Goal: Transaction & Acquisition: Purchase product/service

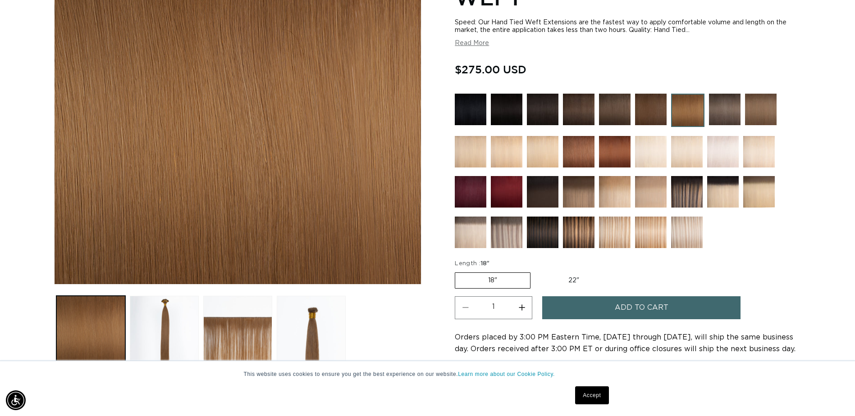
scroll to position [0, 791]
click at [586, 222] on img at bounding box center [579, 233] width 32 height 32
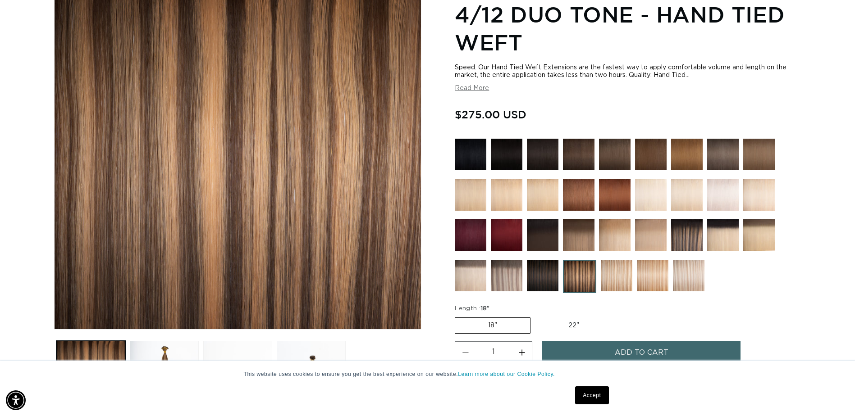
scroll to position [0, 791]
click at [683, 159] on img at bounding box center [687, 155] width 32 height 32
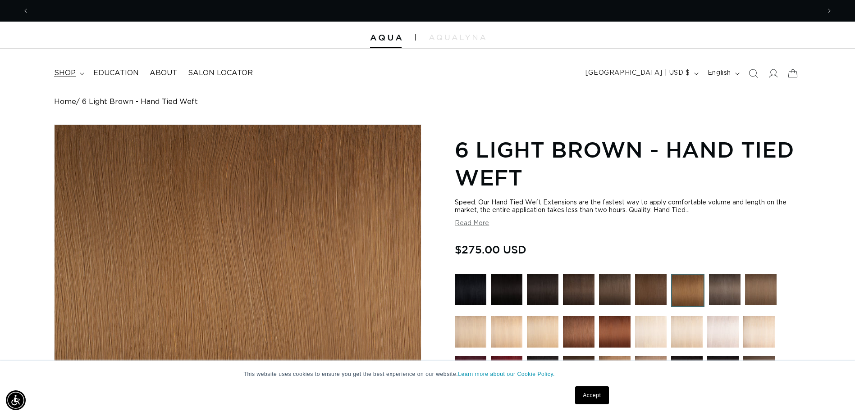
click at [77, 71] on summary "shop" at bounding box center [68, 73] width 39 height 20
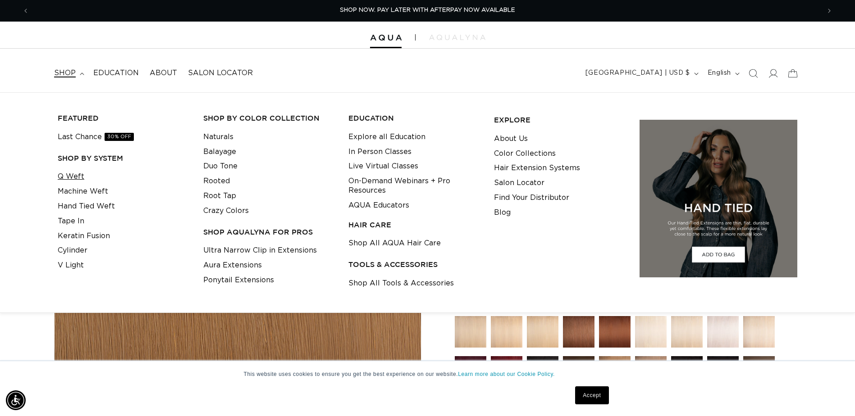
click at [78, 176] on link "Q Weft" at bounding box center [71, 176] width 27 height 15
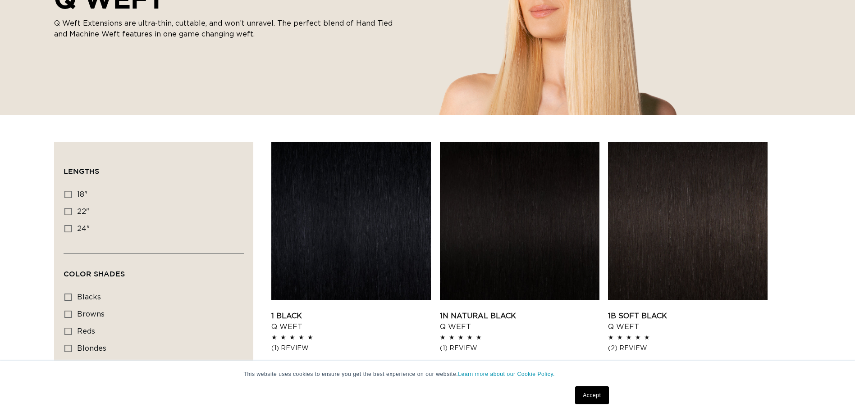
scroll to position [225, 0]
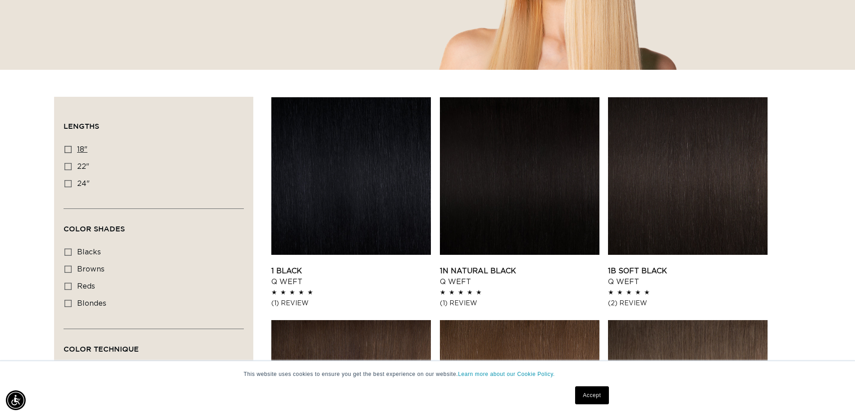
click at [65, 149] on rect at bounding box center [68, 149] width 6 height 6
click at [65, 149] on input "18" 18" (5 products)" at bounding box center [67, 149] width 7 height 7
checkbox input "true"
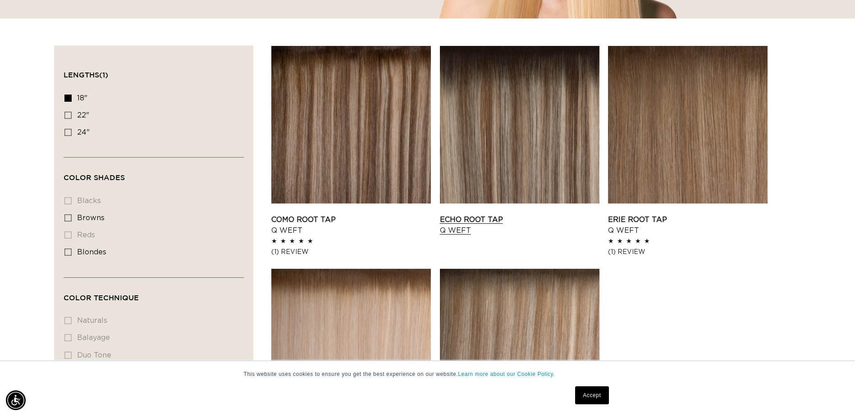
scroll to position [405, 0]
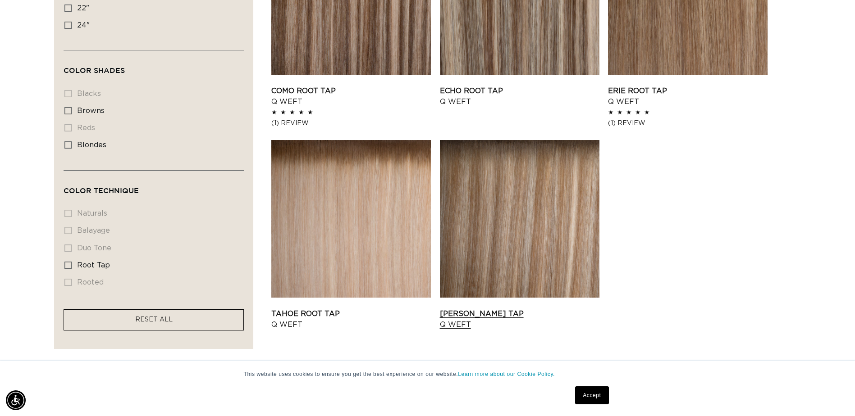
click at [520, 309] on link "Victoria Root Tap Q Weft" at bounding box center [519, 320] width 159 height 22
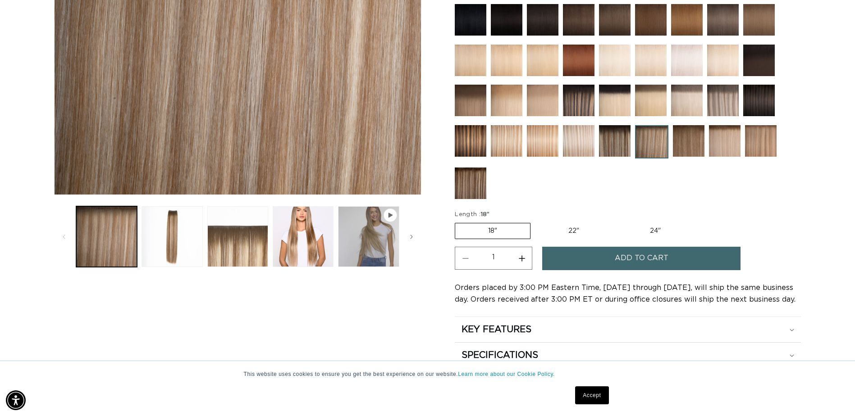
scroll to position [270, 0]
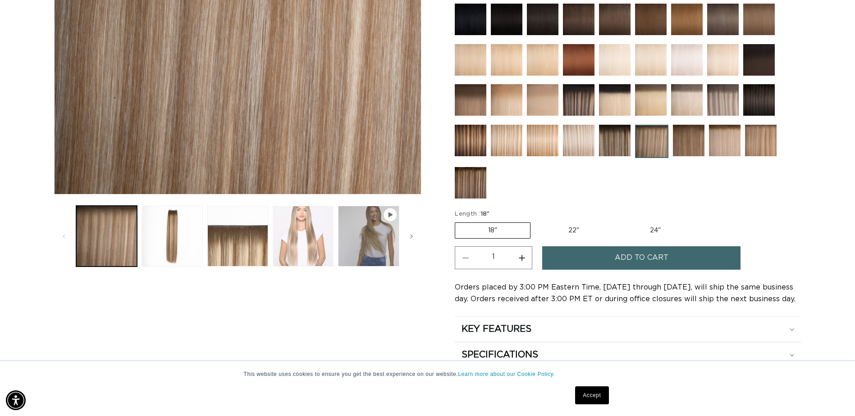
click at [300, 235] on button "Load image 4 in gallery view" at bounding box center [303, 236] width 61 height 61
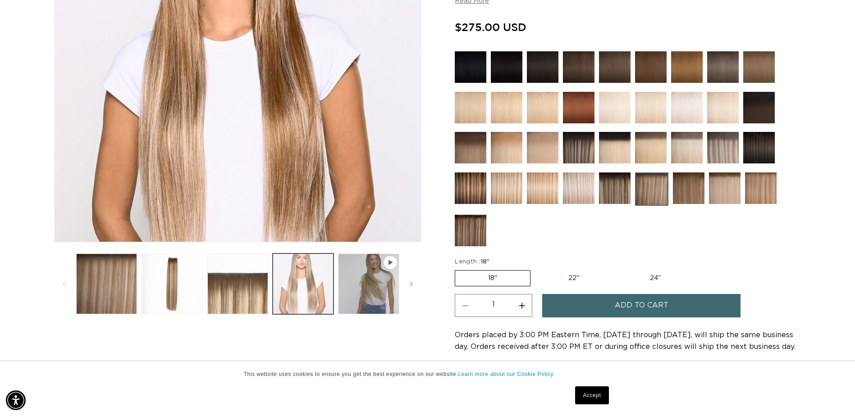
scroll to position [315, 0]
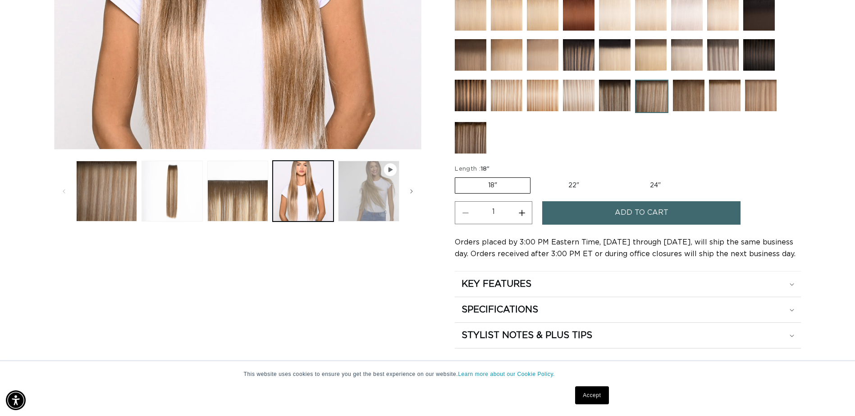
click at [373, 201] on button "Play video 1 in gallery view" at bounding box center [368, 191] width 61 height 61
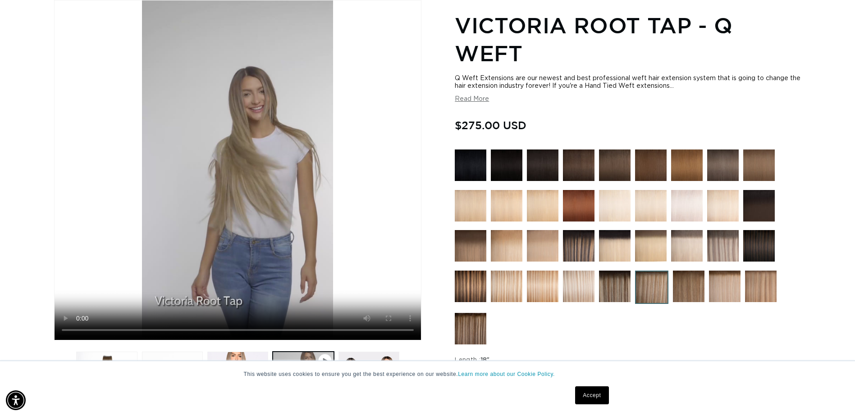
scroll to position [0, 791]
click at [652, 278] on img at bounding box center [651, 287] width 33 height 33
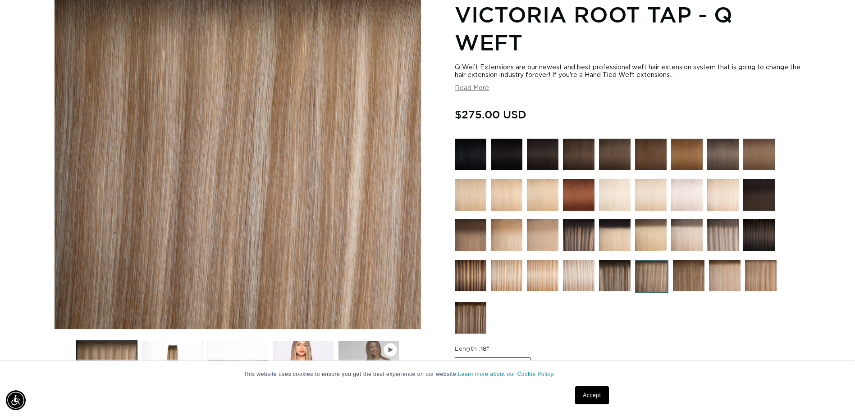
scroll to position [0, 791]
click at [696, 276] on img at bounding box center [689, 276] width 32 height 32
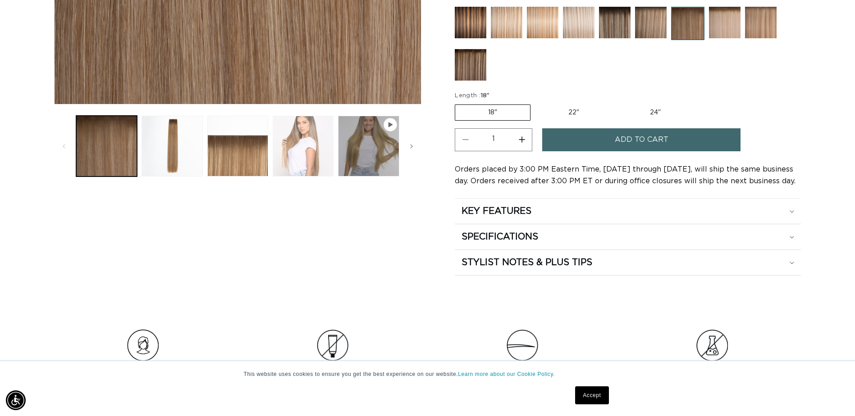
click at [299, 155] on button "Load image 4 in gallery view" at bounding box center [303, 146] width 61 height 61
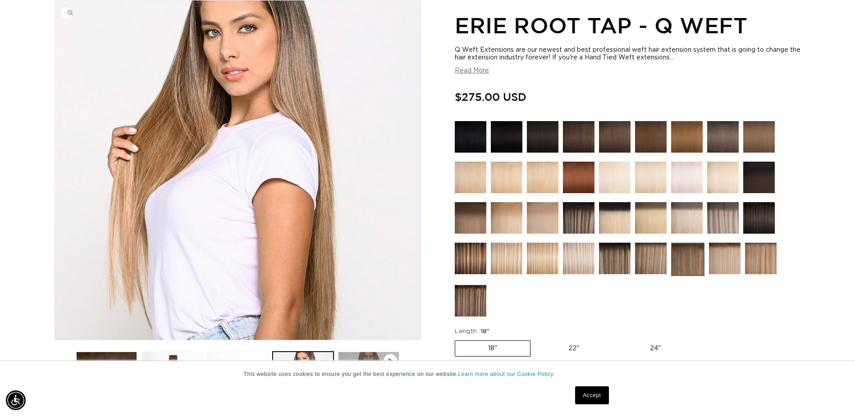
click at [382, 133] on img "Gallery Viewer" at bounding box center [238, 170] width 366 height 340
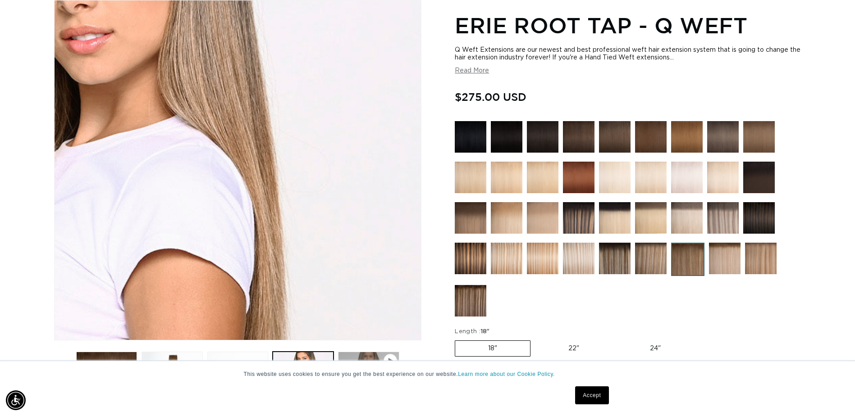
scroll to position [0, 791]
click at [382, 133] on div "Gallery Viewer" at bounding box center [238, 170] width 366 height 340
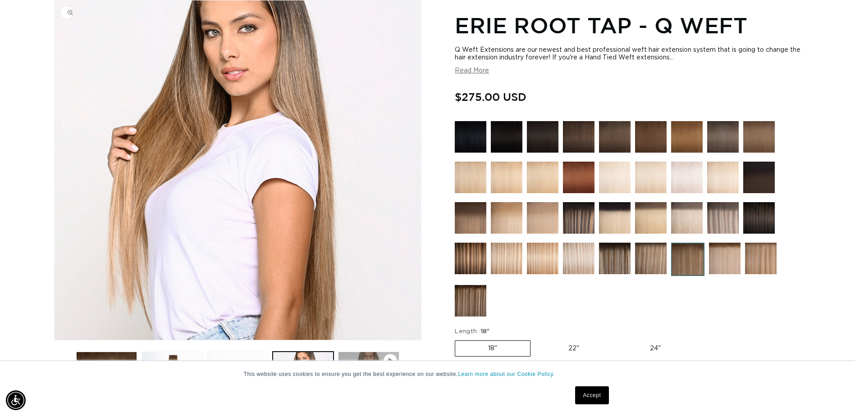
click at [382, 133] on img "Gallery Viewer" at bounding box center [238, 170] width 366 height 340
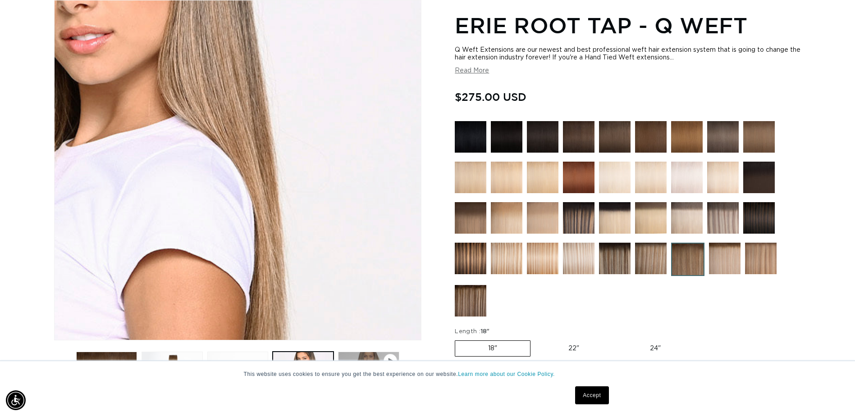
click at [382, 133] on div "Gallery Viewer" at bounding box center [238, 170] width 366 height 340
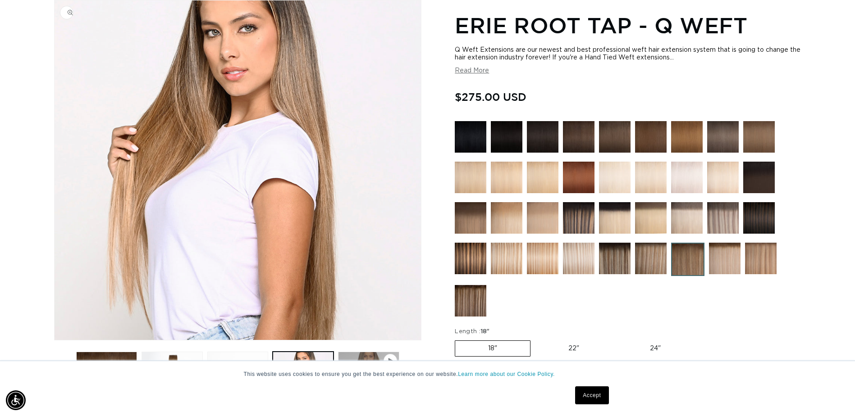
click at [382, 133] on img "Gallery Viewer" at bounding box center [238, 170] width 366 height 340
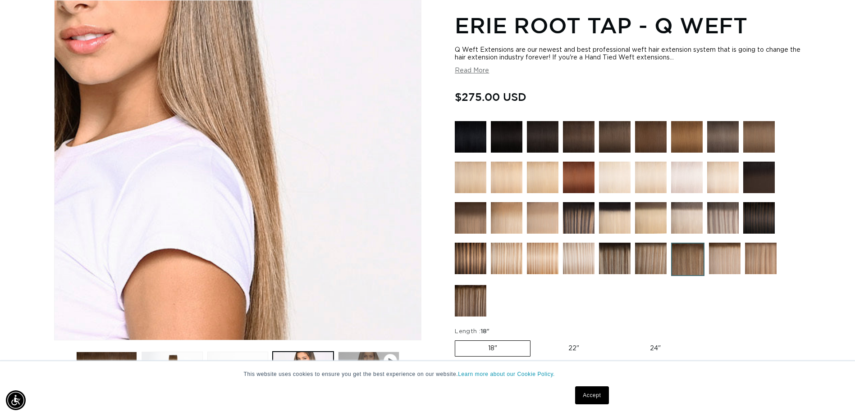
click at [382, 133] on div "Gallery Viewer" at bounding box center [238, 170] width 366 height 340
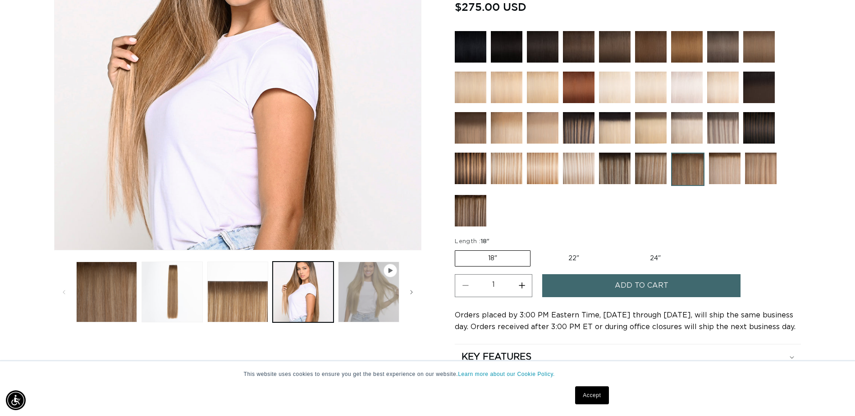
click at [367, 294] on button "Play video 1 in gallery view" at bounding box center [368, 292] width 61 height 61
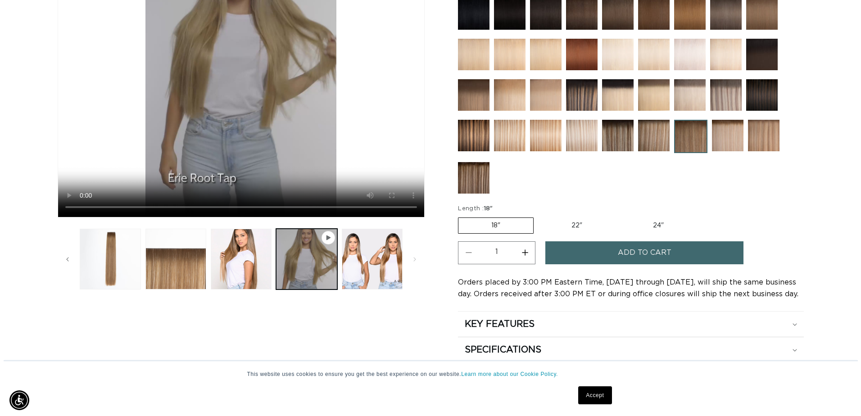
scroll to position [259, 0]
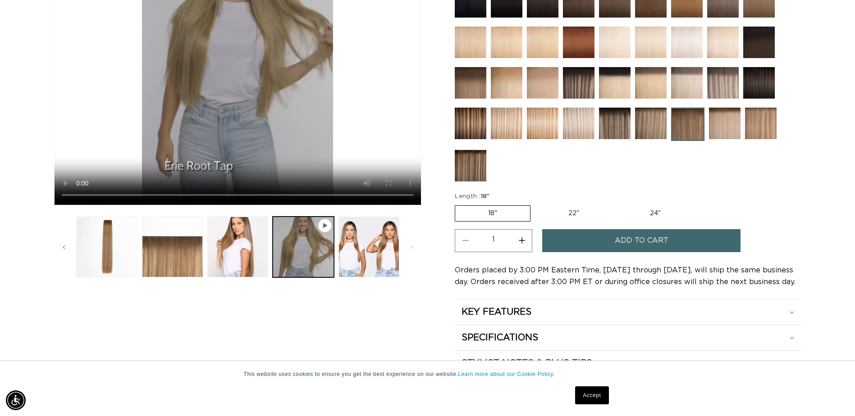
click at [623, 237] on span "Add to cart" at bounding box center [641, 240] width 54 height 23
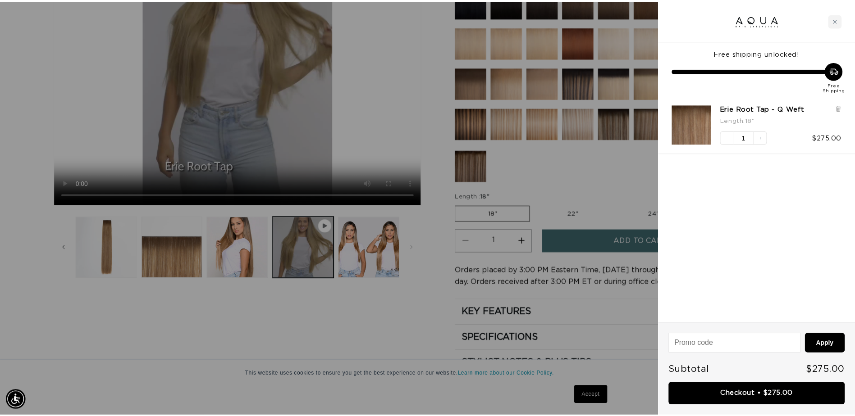
scroll to position [0, 1595]
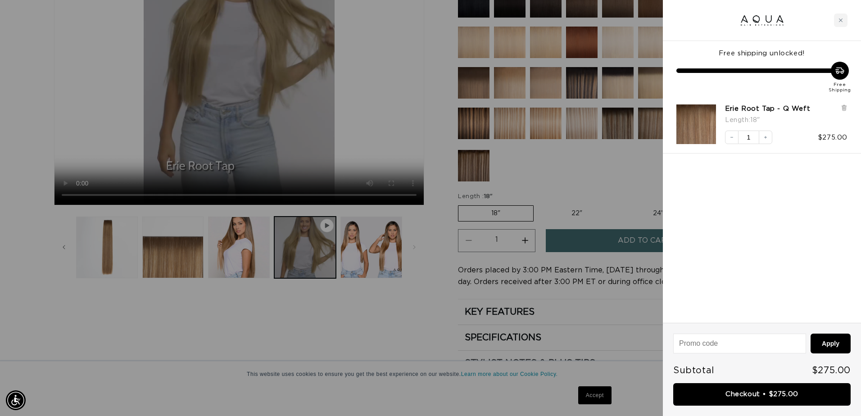
click at [400, 323] on div at bounding box center [430, 208] width 861 height 416
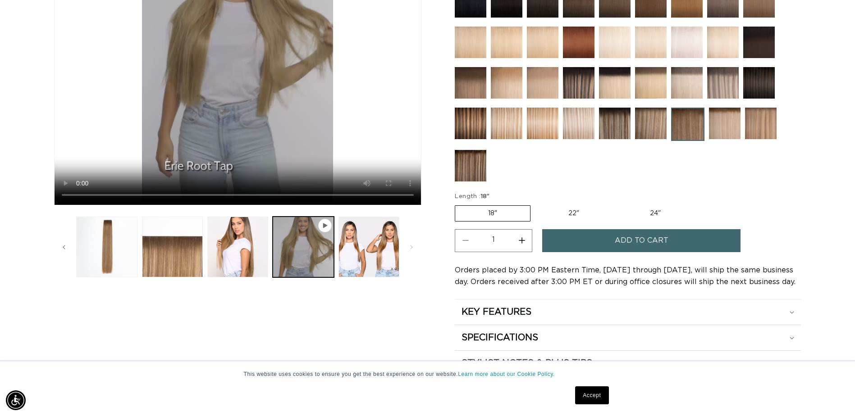
scroll to position [0, 0]
click at [460, 169] on img at bounding box center [471, 166] width 32 height 32
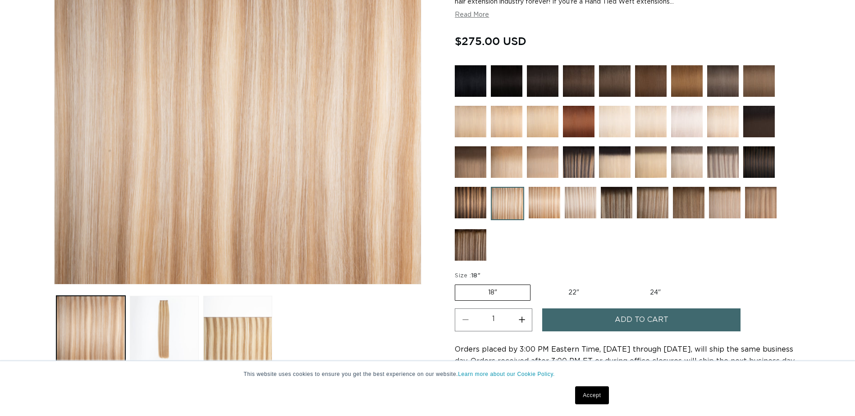
click at [650, 192] on img at bounding box center [653, 203] width 32 height 32
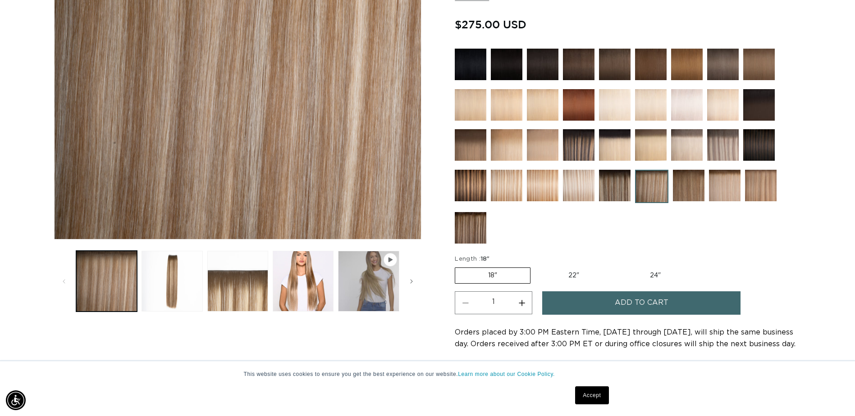
scroll to position [0, 791]
click at [701, 189] on img at bounding box center [689, 186] width 32 height 32
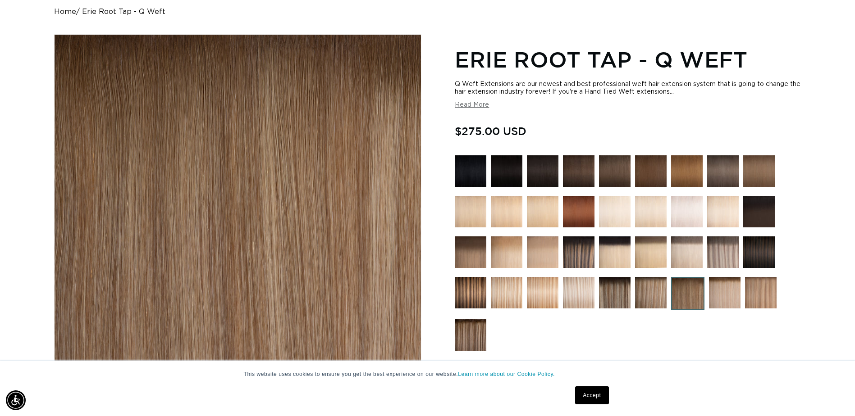
scroll to position [0, 791]
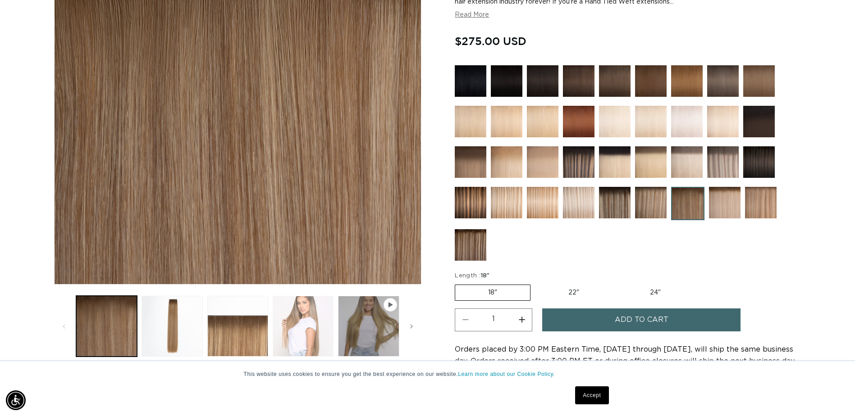
click at [320, 343] on button "Load image 4 in gallery view" at bounding box center [303, 326] width 61 height 61
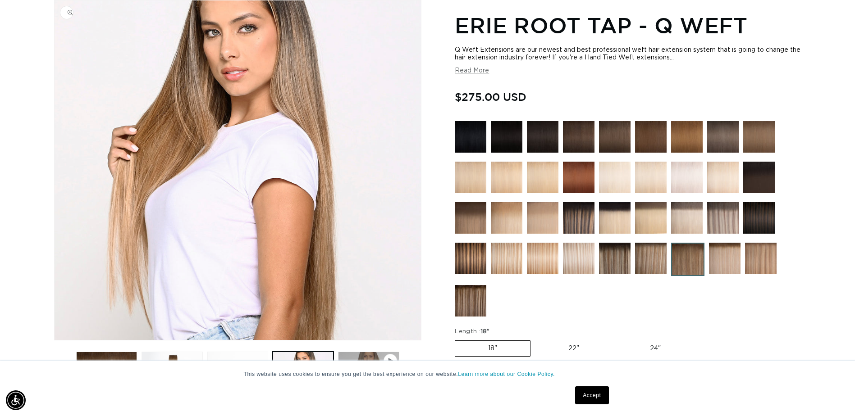
scroll to position [0, 1581]
click at [479, 71] on button "Read More" at bounding box center [472, 71] width 34 height 8
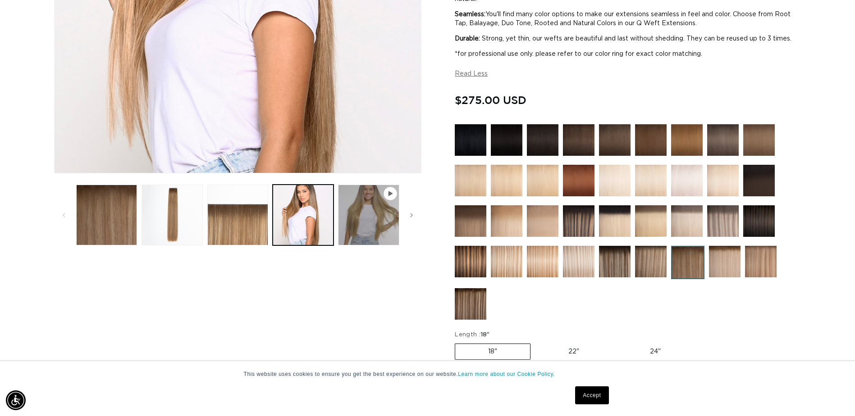
scroll to position [305, 0]
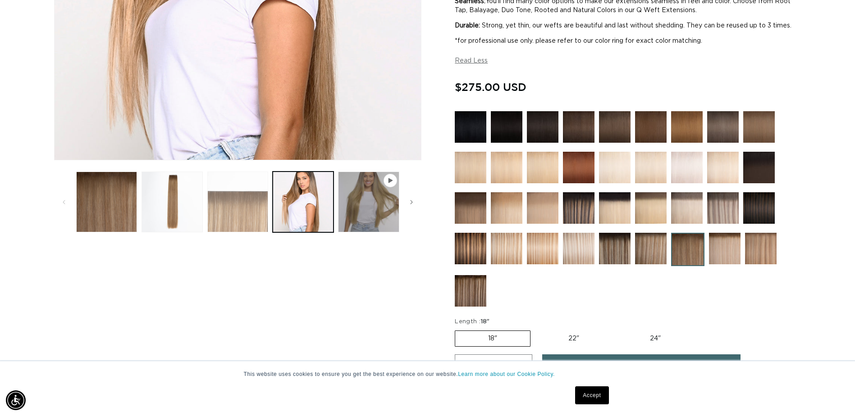
click at [231, 218] on button "Load image 3 in gallery view" at bounding box center [237, 202] width 61 height 61
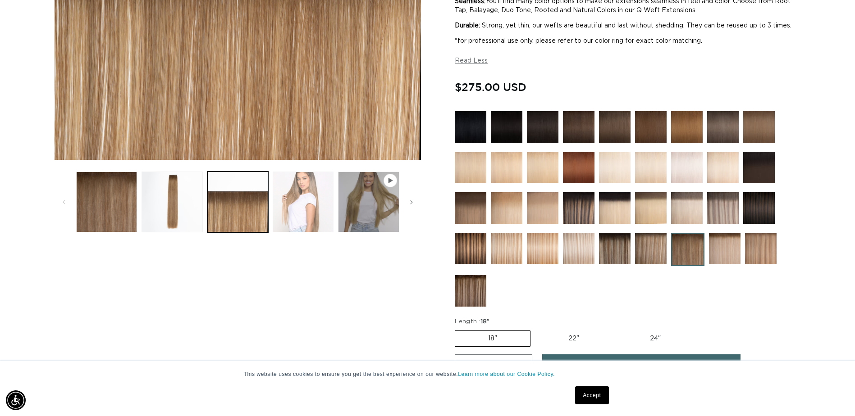
click at [307, 206] on button "Load image 4 in gallery view" at bounding box center [303, 202] width 61 height 61
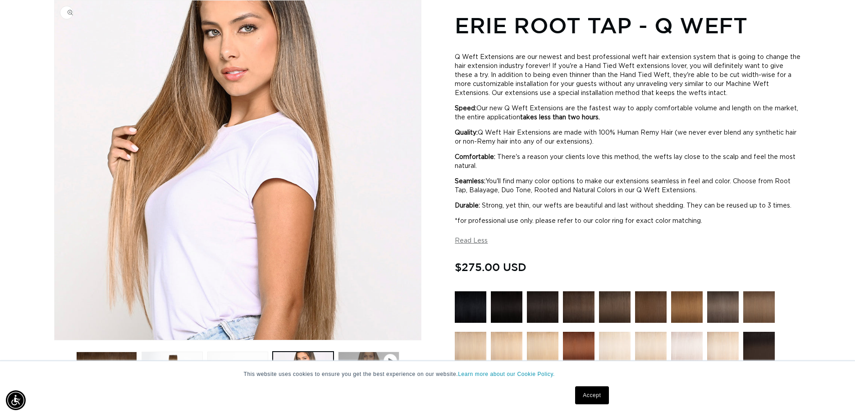
scroll to position [214, 0]
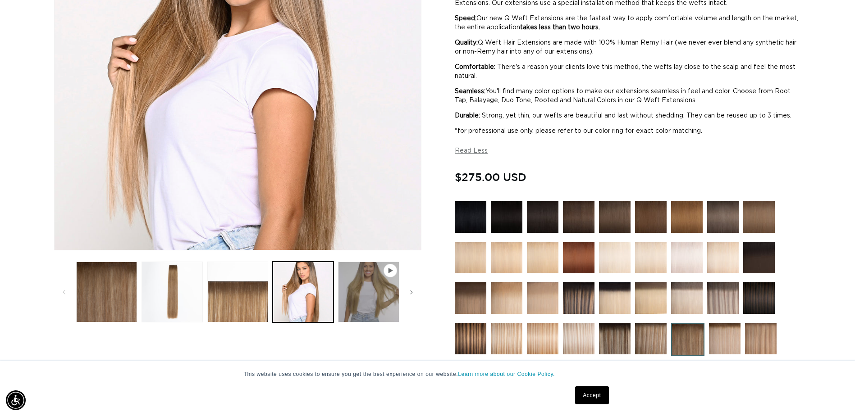
click at [270, 289] on ul "Gallery Viewer" at bounding box center [238, 291] width 328 height 65
click at [250, 289] on button "Load image 3 in gallery view" at bounding box center [237, 292] width 61 height 61
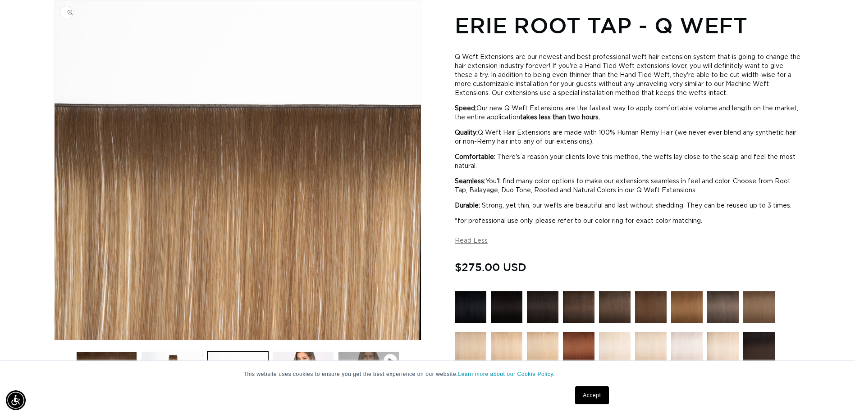
scroll to position [0, 1581]
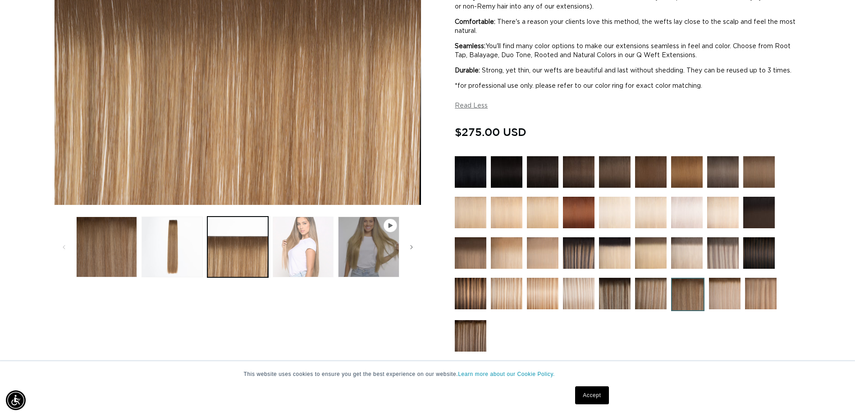
click at [311, 262] on button "Load image 4 in gallery view" at bounding box center [303, 247] width 61 height 61
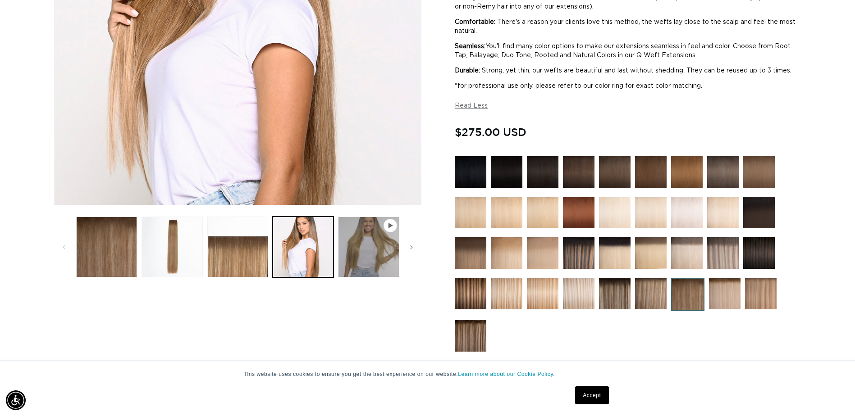
scroll to position [0, 791]
click at [760, 304] on img at bounding box center [761, 294] width 32 height 32
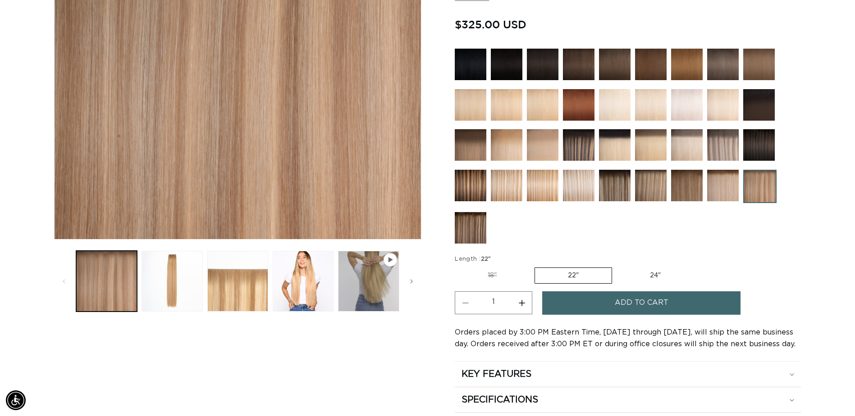
scroll to position [0, 1581]
click at [477, 141] on img at bounding box center [471, 145] width 32 height 32
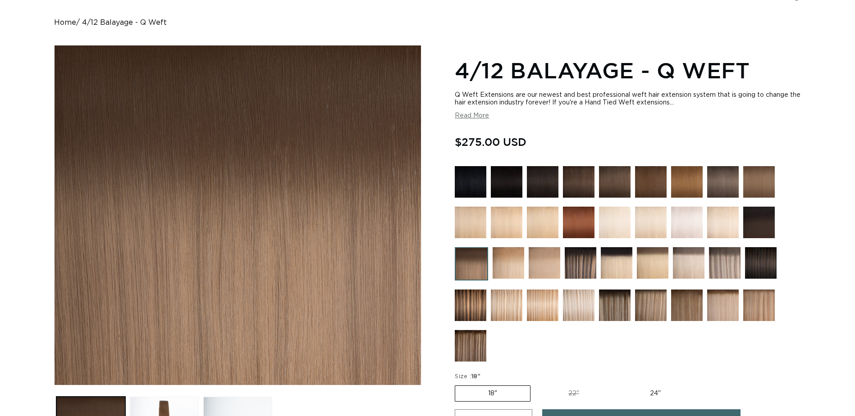
scroll to position [90, 0]
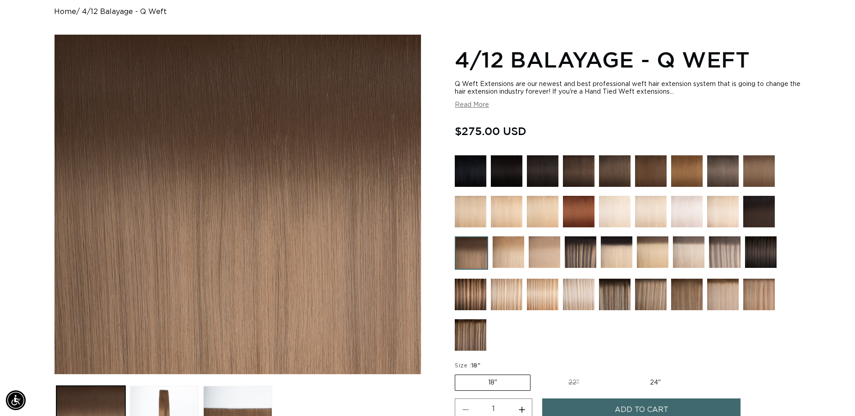
click at [690, 162] on img at bounding box center [687, 171] width 32 height 32
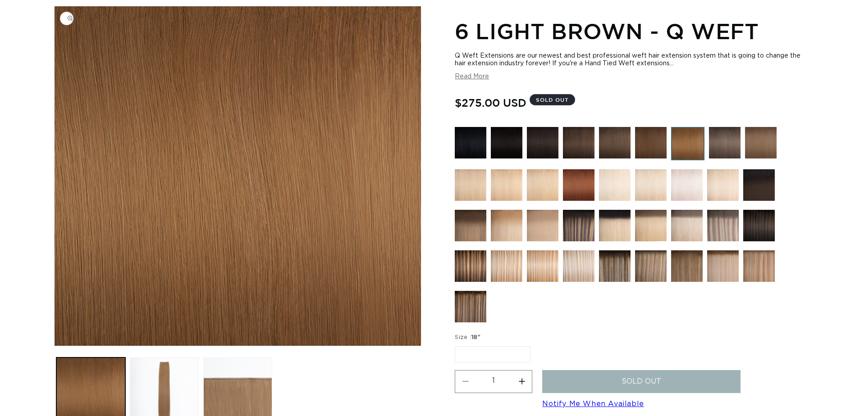
scroll to position [225, 0]
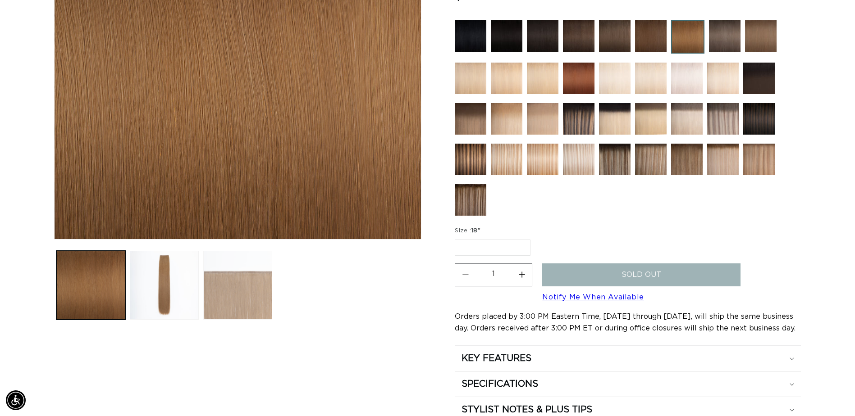
click at [244, 302] on button "Load image 3 in gallery view" at bounding box center [237, 285] width 69 height 69
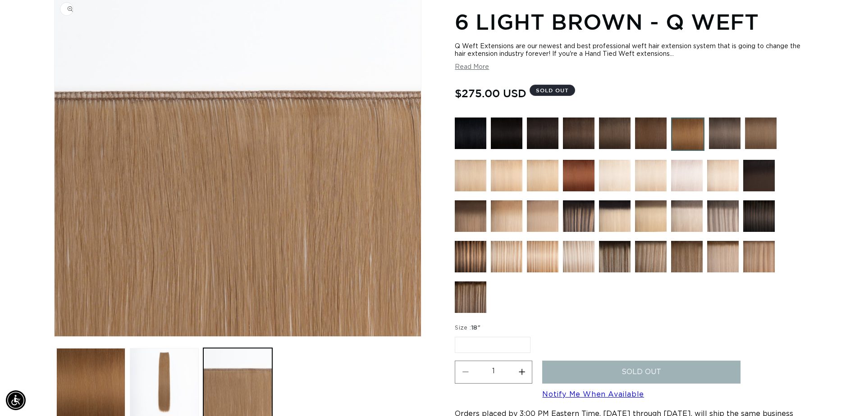
scroll to position [124, 0]
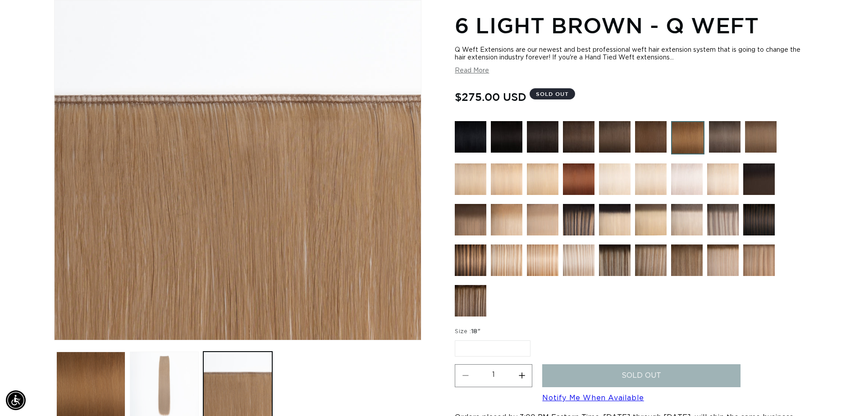
click at [168, 378] on button "Load image 2 in gallery view" at bounding box center [164, 386] width 69 height 69
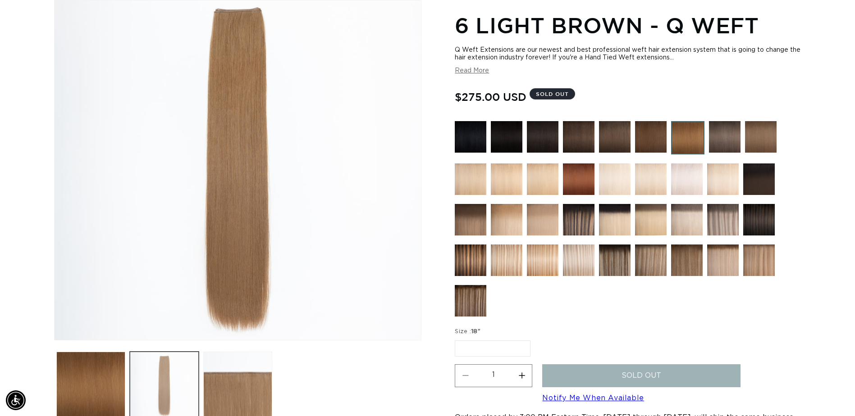
scroll to position [0, 791]
click at [779, 137] on div at bounding box center [628, 221] width 346 height 200
click at [764, 136] on img at bounding box center [761, 137] width 32 height 32
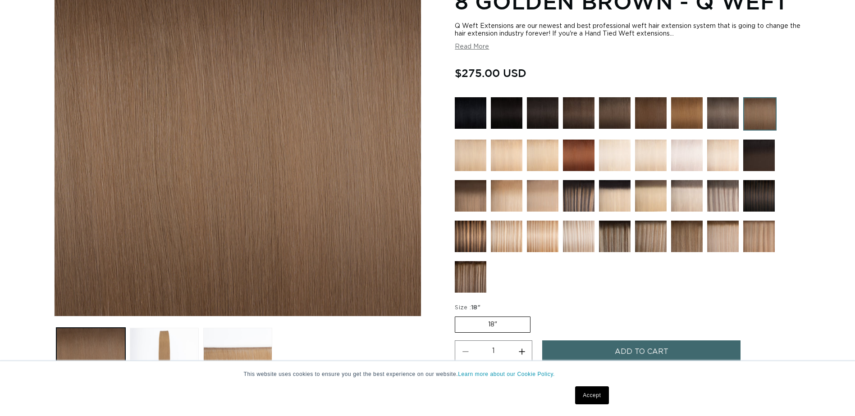
scroll to position [180, 0]
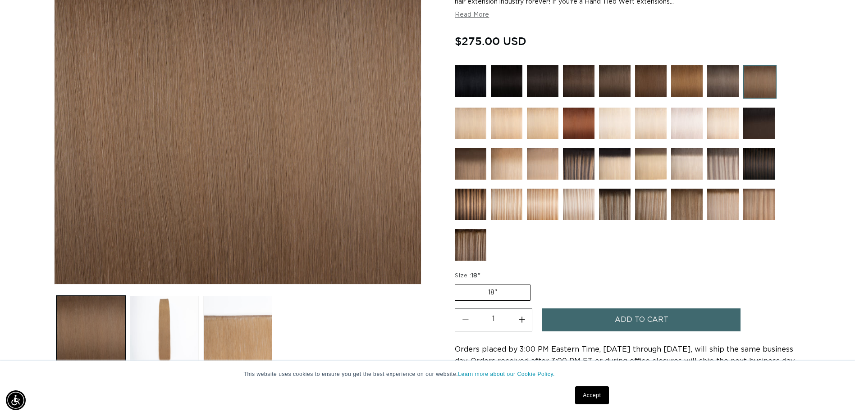
click at [682, 77] on img at bounding box center [687, 81] width 32 height 32
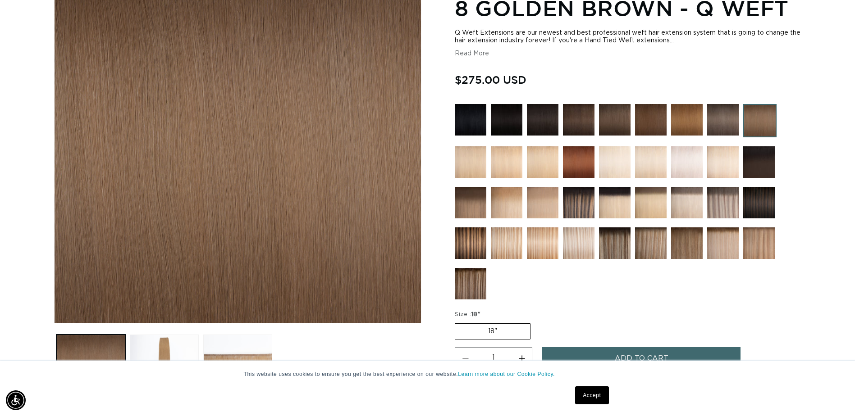
scroll to position [24, 0]
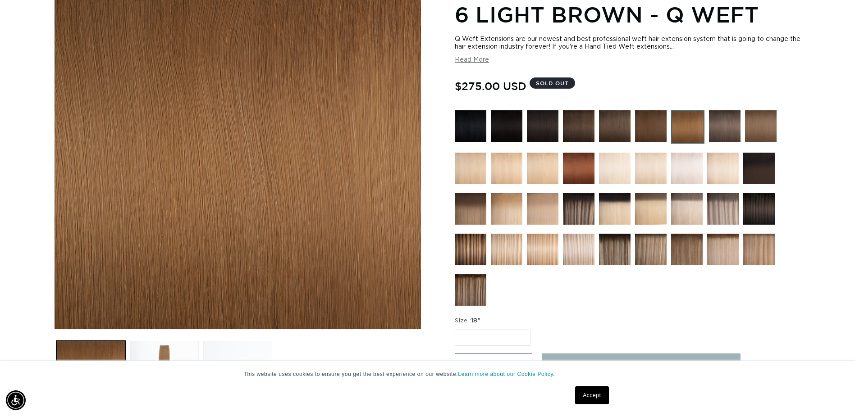
scroll to position [0, 791]
